Goal: Information Seeking & Learning: Stay updated

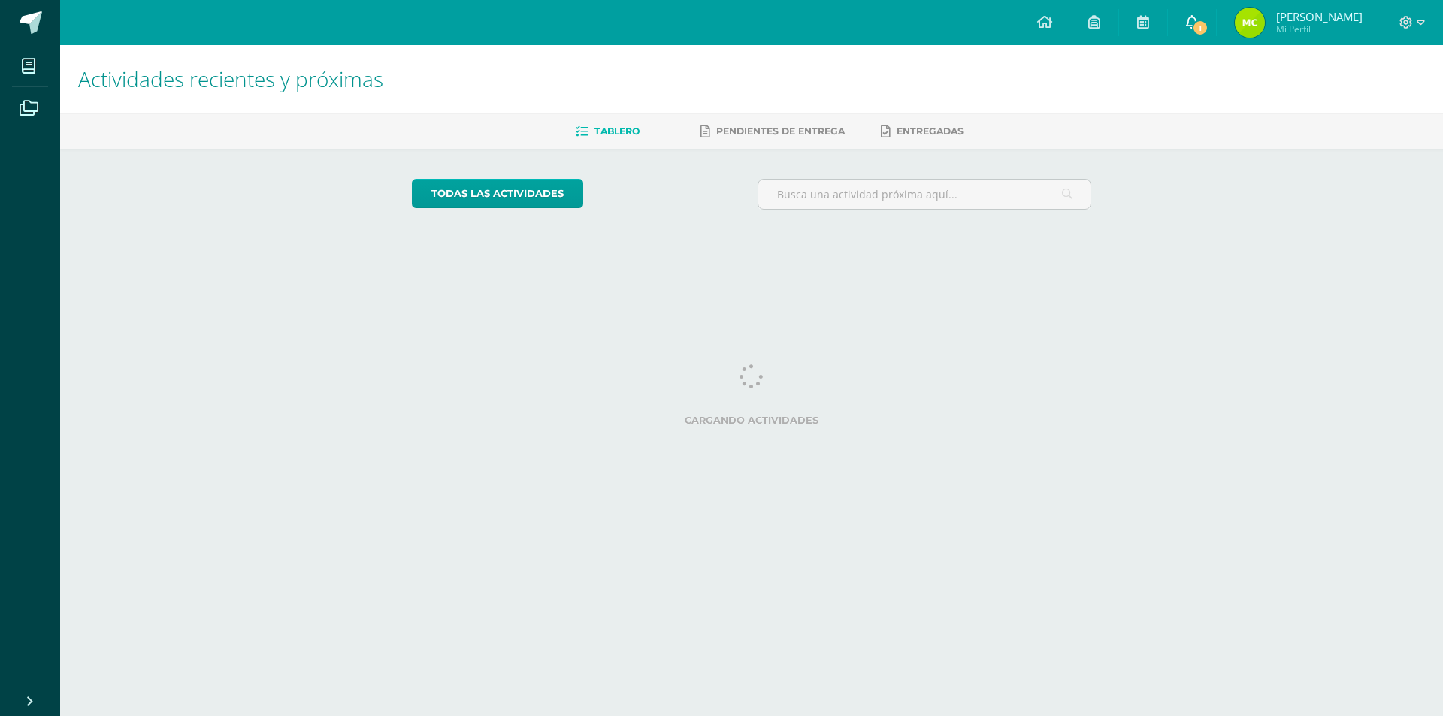
click at [1198, 23] on icon at bounding box center [1192, 22] width 12 height 14
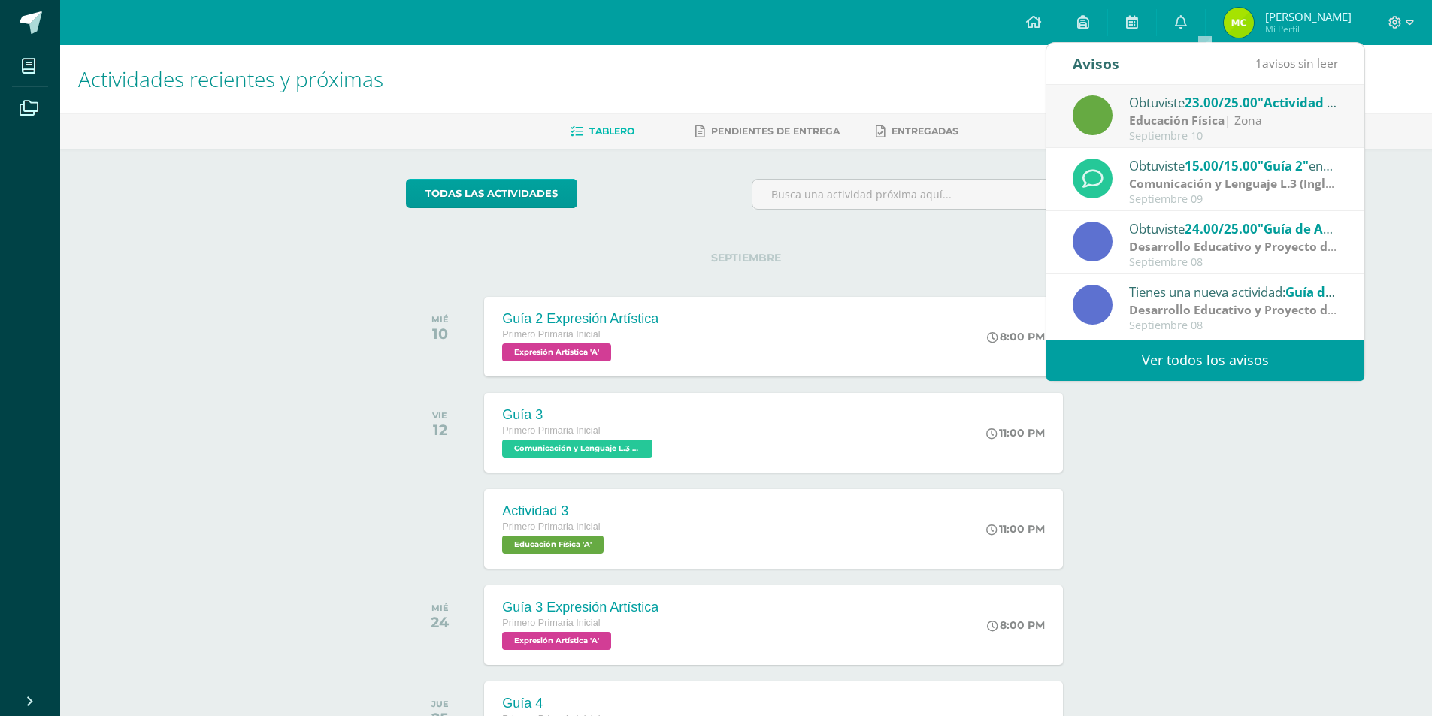
click at [1181, 115] on strong "Educación Física" at bounding box center [1176, 120] width 95 height 17
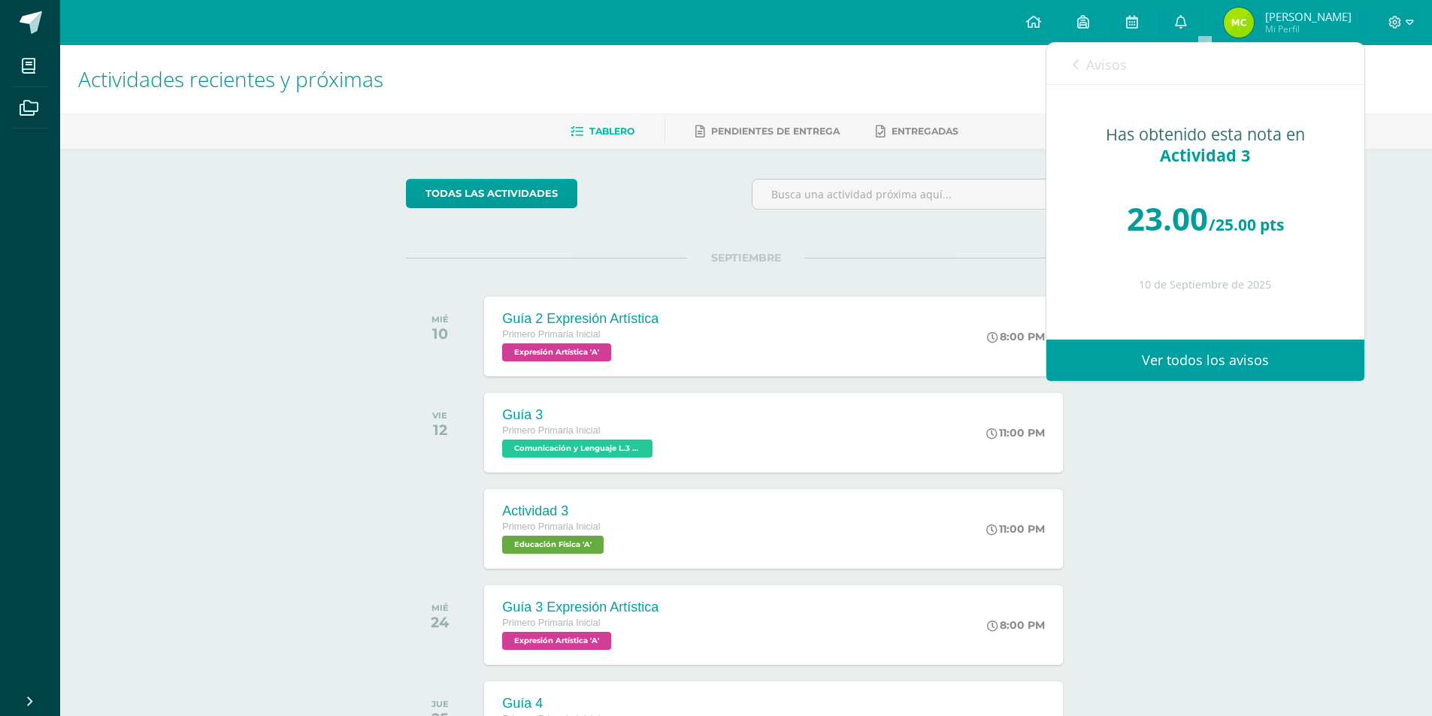
click at [1233, 349] on link "Ver todos los avisos" at bounding box center [1205, 360] width 318 height 41
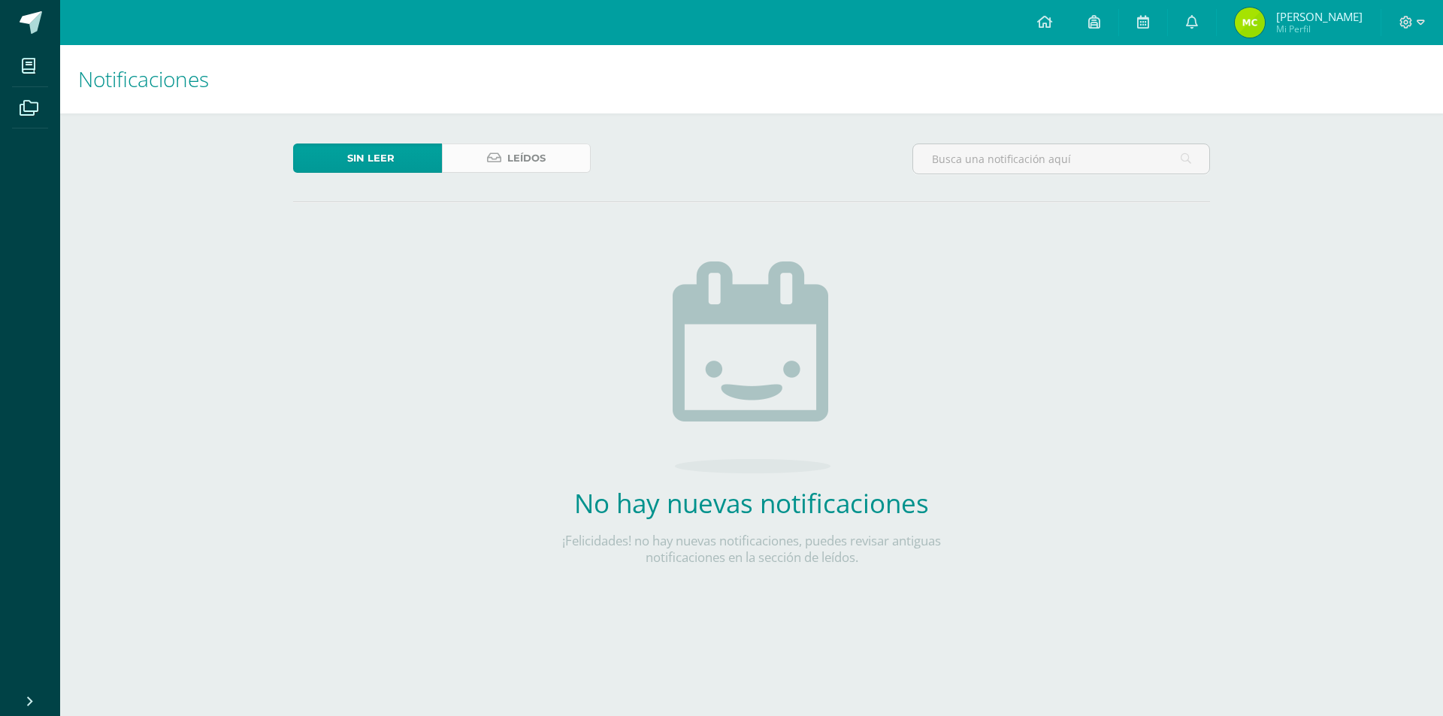
click at [534, 161] on span "Leídos" at bounding box center [526, 158] width 38 height 28
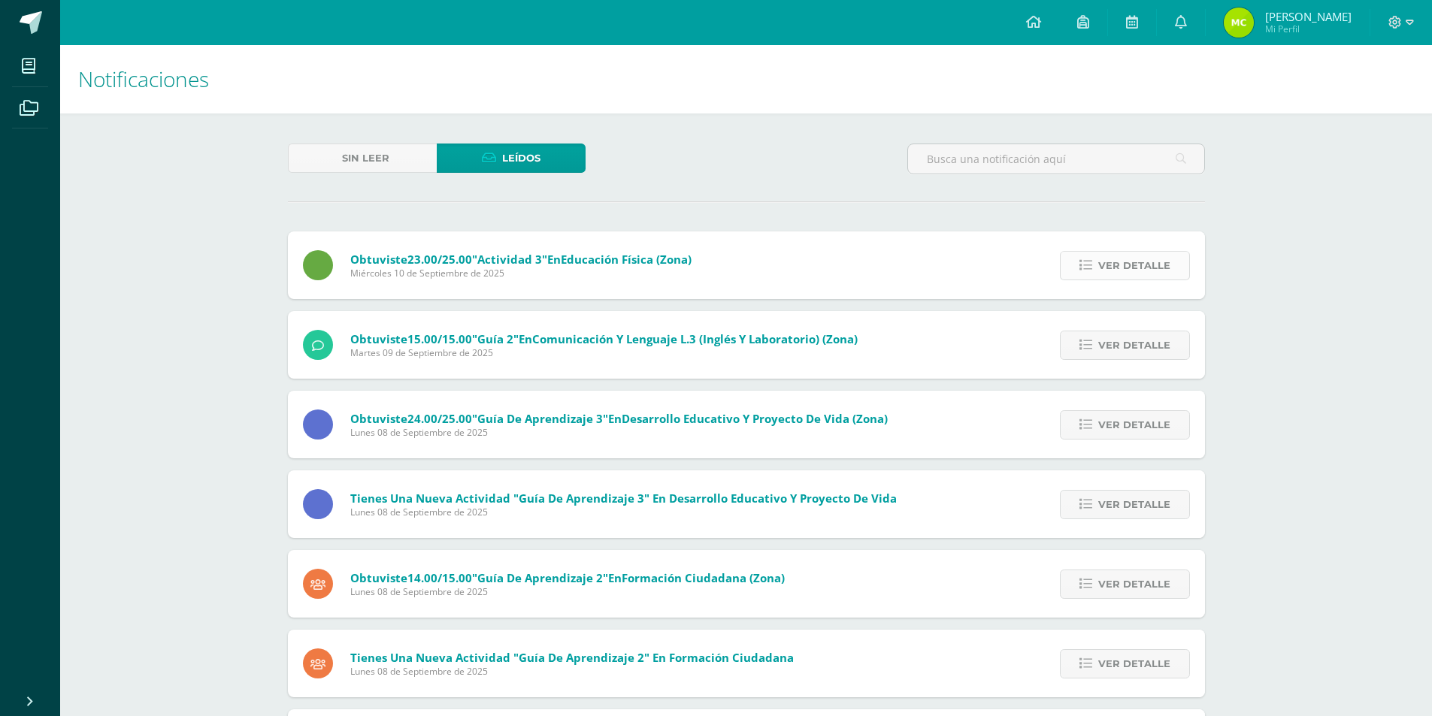
click at [1101, 268] on span "Ver detalle" at bounding box center [1134, 266] width 72 height 28
click at [1187, 22] on icon at bounding box center [1181, 22] width 12 height 14
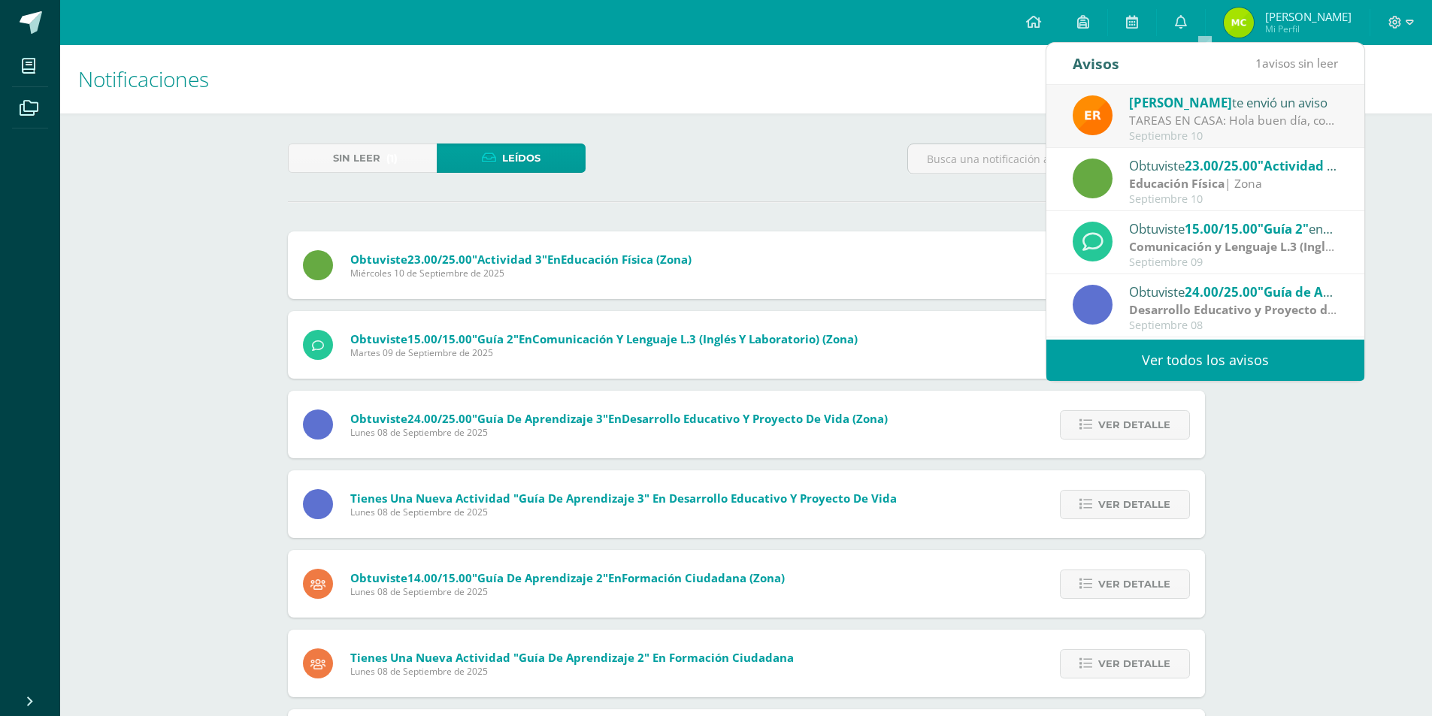
click at [1188, 108] on div "[PERSON_NAME] te envió un aviso" at bounding box center [1233, 102] width 209 height 20
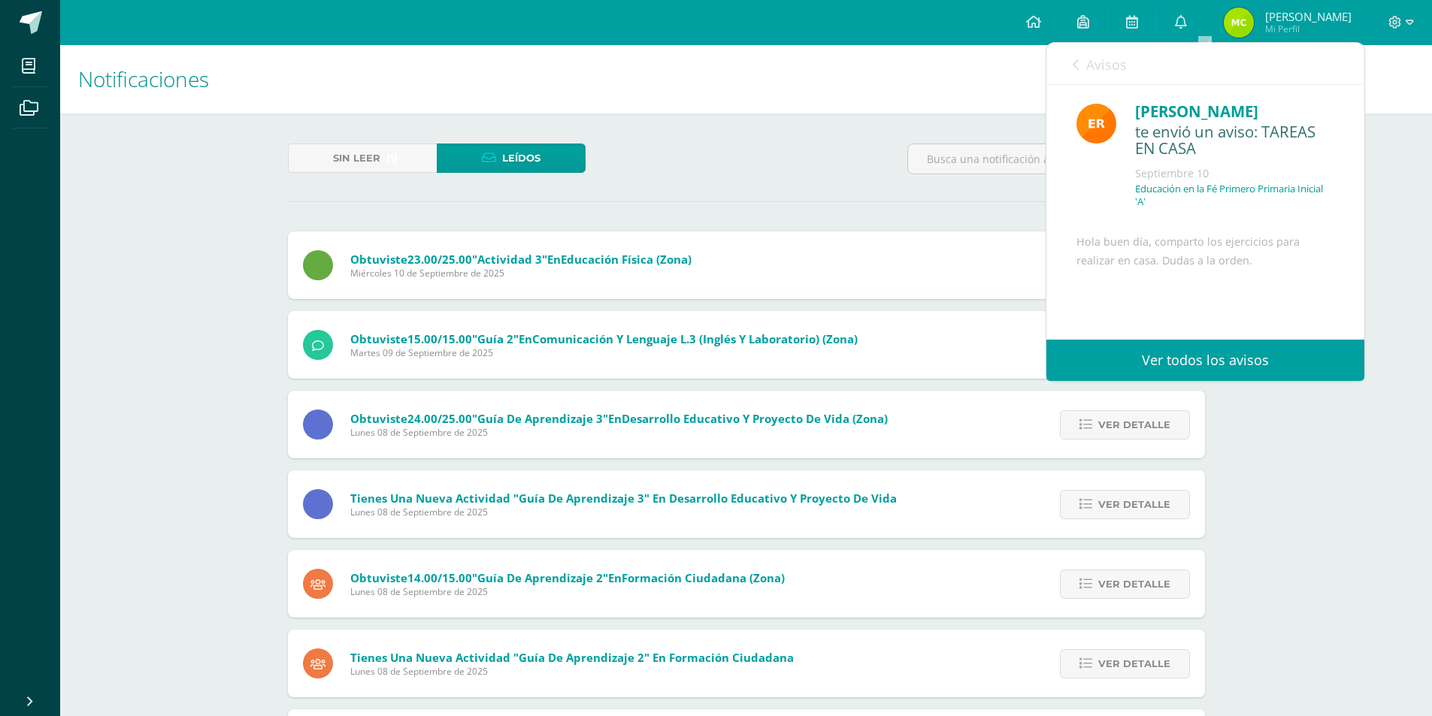
click at [1203, 363] on link "Ver todos los avisos" at bounding box center [1205, 360] width 318 height 41
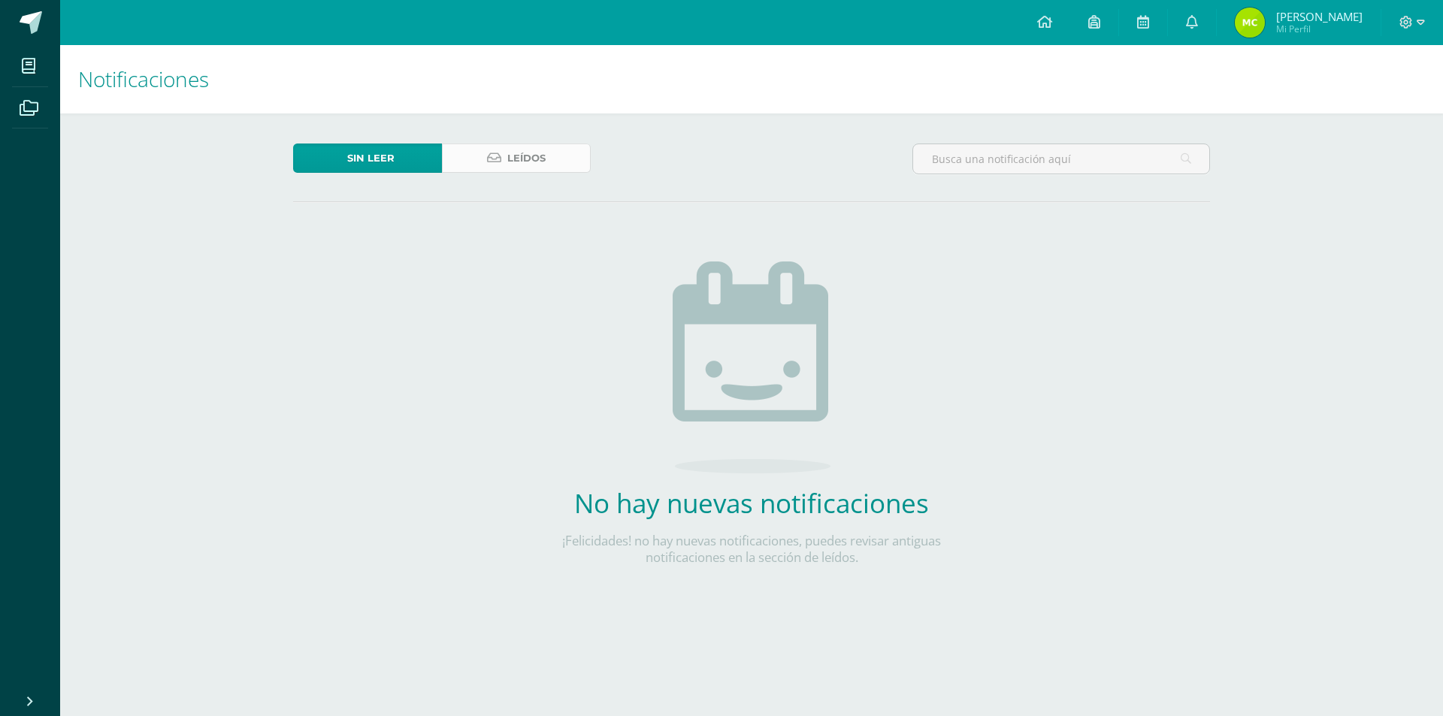
click at [518, 162] on span "Leídos" at bounding box center [526, 158] width 38 height 28
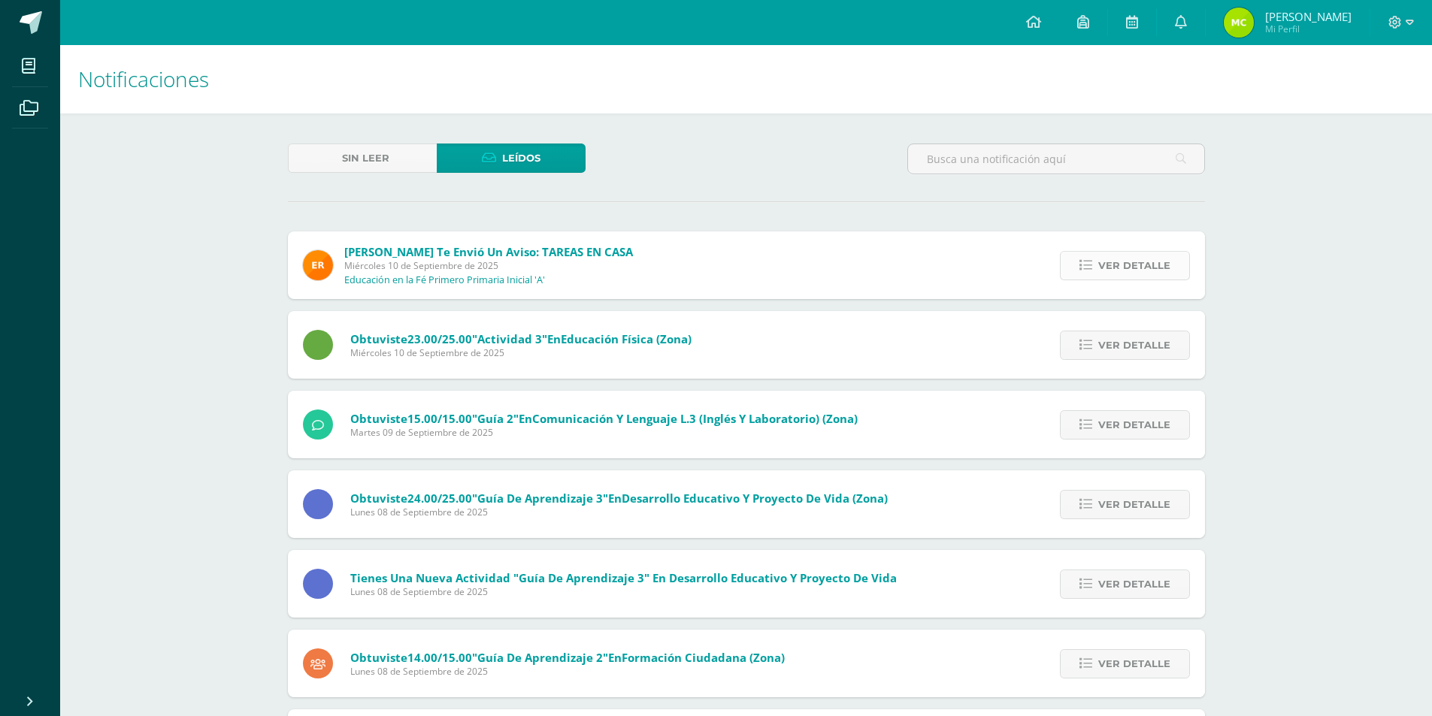
click at [1142, 268] on span "Ver detalle" at bounding box center [1134, 266] width 72 height 28
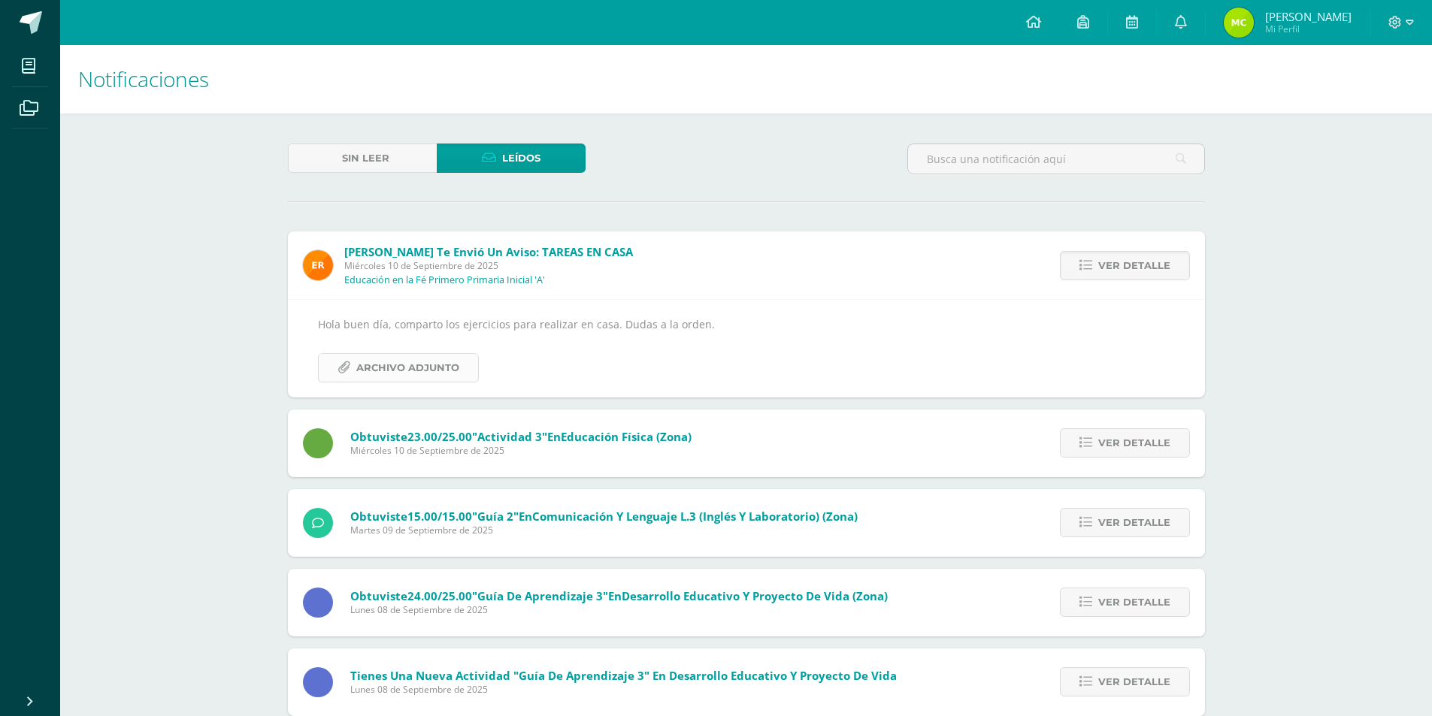
click at [445, 369] on span "Archivo Adjunto" at bounding box center [407, 368] width 103 height 28
